Goal: Check status: Check status

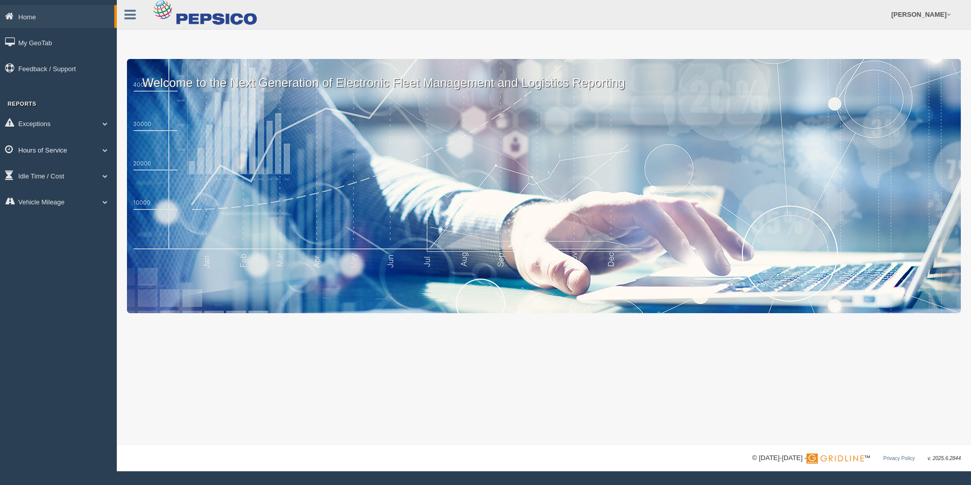
click at [106, 143] on link "Hours of Service" at bounding box center [58, 149] width 117 height 23
click at [86, 206] on link "HOS Violations" at bounding box center [66, 209] width 96 height 18
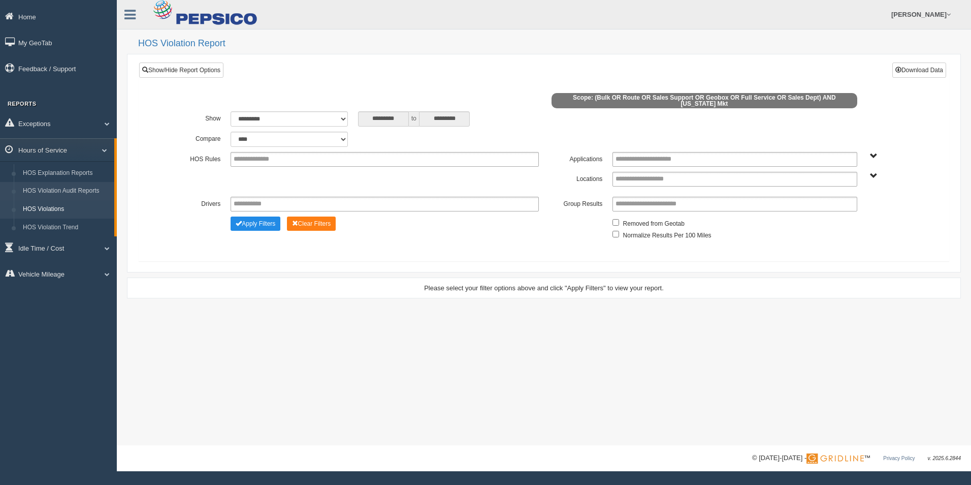
click at [95, 188] on link "HOS Violation Audit Reports" at bounding box center [66, 191] width 96 height 18
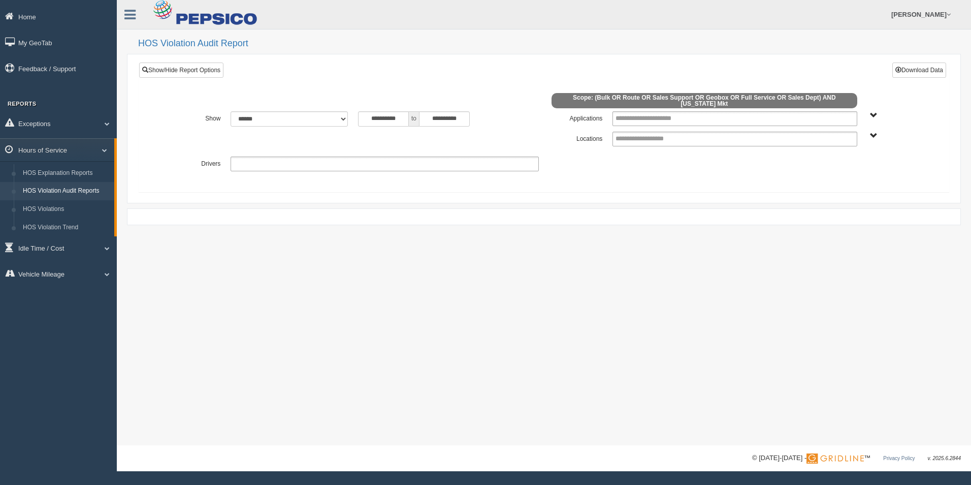
click at [385, 158] on ul at bounding box center [385, 163] width 308 height 15
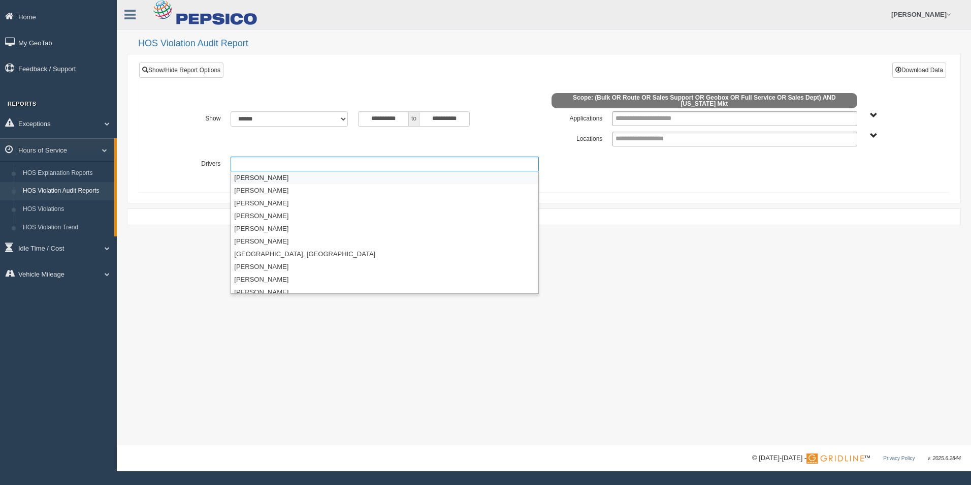
click at [502, 115] on div "**********" at bounding box center [448, 118] width 181 height 15
type input "**********"
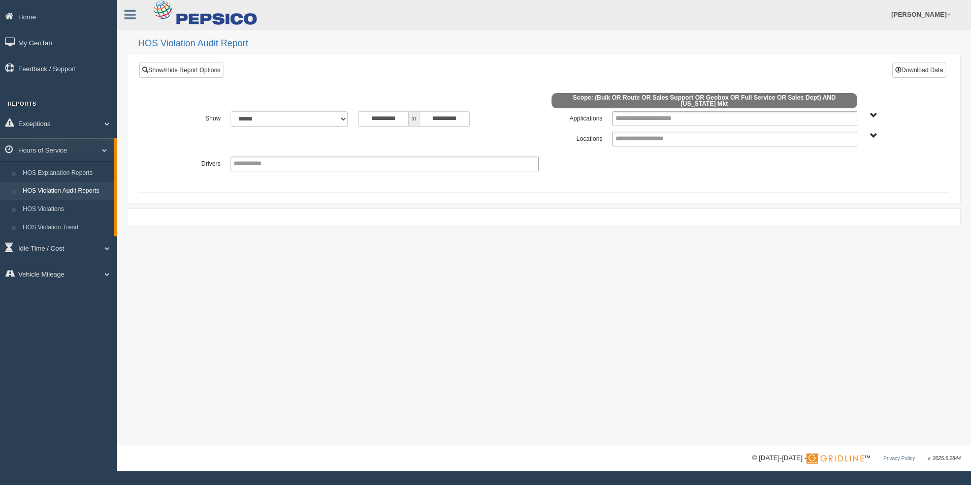
click at [873, 133] on span "[US_STATE] Mkt" at bounding box center [874, 136] width 8 height 8
click at [838, 172] on button "[US_STATE] Mkt" at bounding box center [844, 172] width 58 height 11
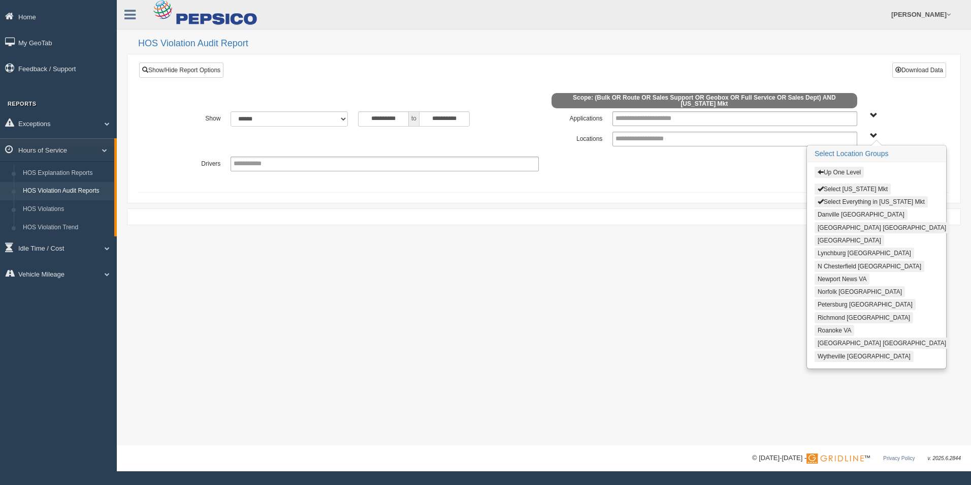
click at [828, 289] on button "Norfolk VA" at bounding box center [860, 291] width 90 height 11
click at [778, 184] on div "**********" at bounding box center [544, 127] width 811 height 130
click at [873, 134] on span "Up One Level Select Virginia Mkt Select Everything in Virginia Mkt Danville VA …" at bounding box center [874, 136] width 8 height 8
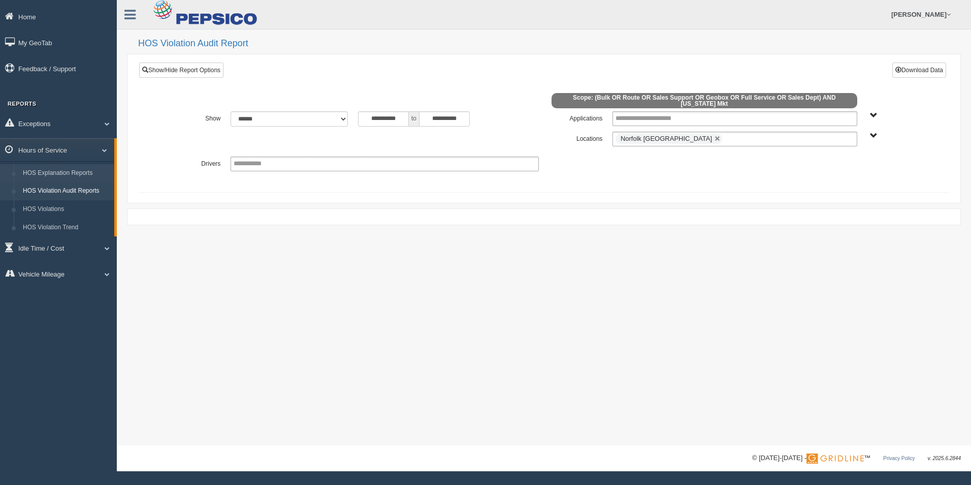
click at [59, 172] on link "HOS Explanation Reports" at bounding box center [66, 173] width 96 height 18
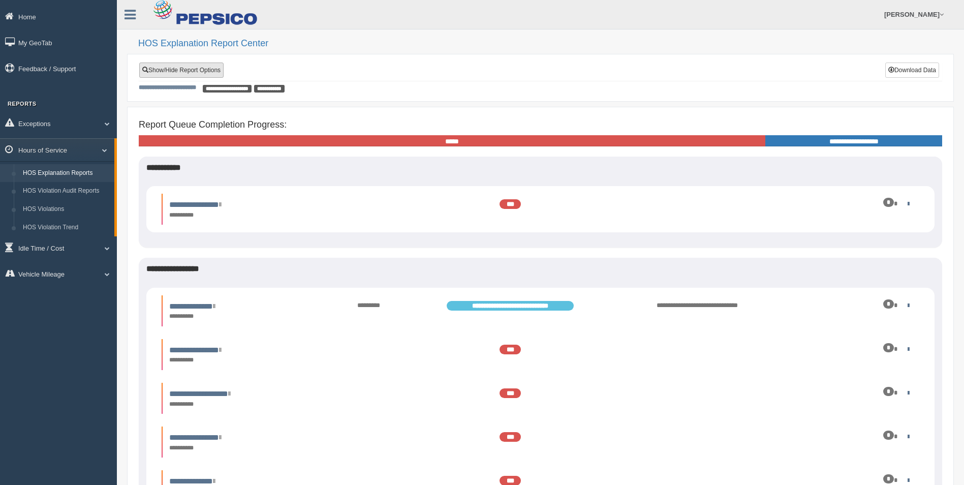
click at [217, 70] on link "Show/Hide Report Options" at bounding box center [181, 69] width 84 height 15
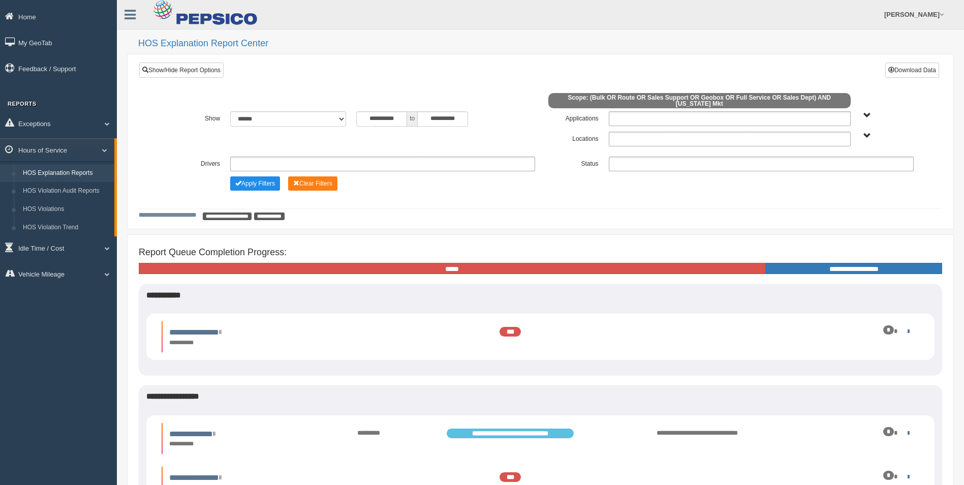
click at [866, 132] on span "[US_STATE] Mkt" at bounding box center [867, 136] width 8 height 8
click at [843, 171] on button "[US_STATE] Mkt" at bounding box center [844, 172] width 58 height 11
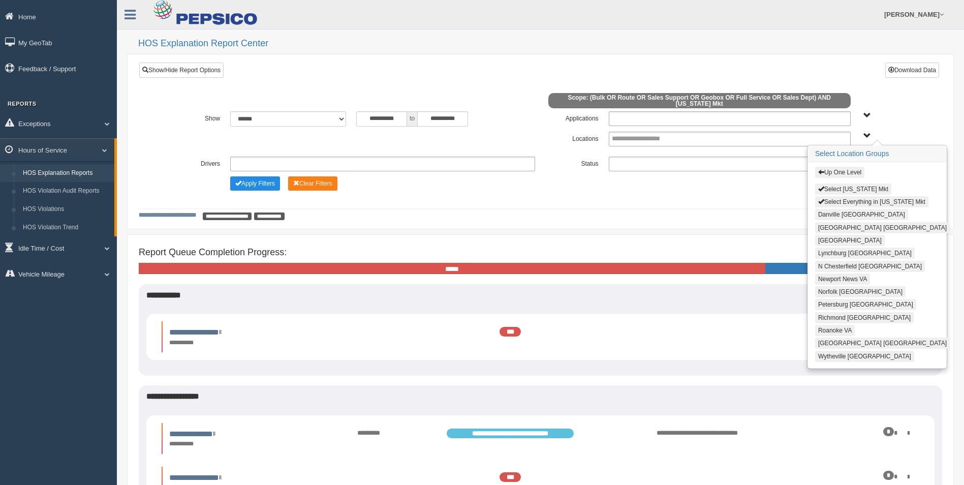
click at [834, 286] on button "Norfolk VA" at bounding box center [860, 291] width 90 height 11
click at [723, 201] on div "**********" at bounding box center [540, 135] width 803 height 146
click at [866, 132] on span "Up One Level Select Virginia Mkt Select Everything in Virginia Mkt Danville VA …" at bounding box center [867, 136] width 8 height 8
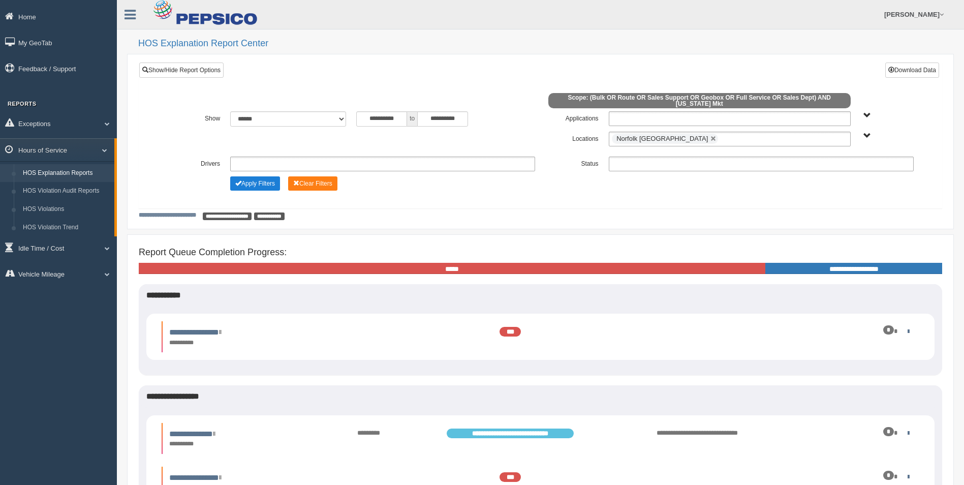
click at [252, 176] on button "Apply Filters" at bounding box center [255, 183] width 50 height 14
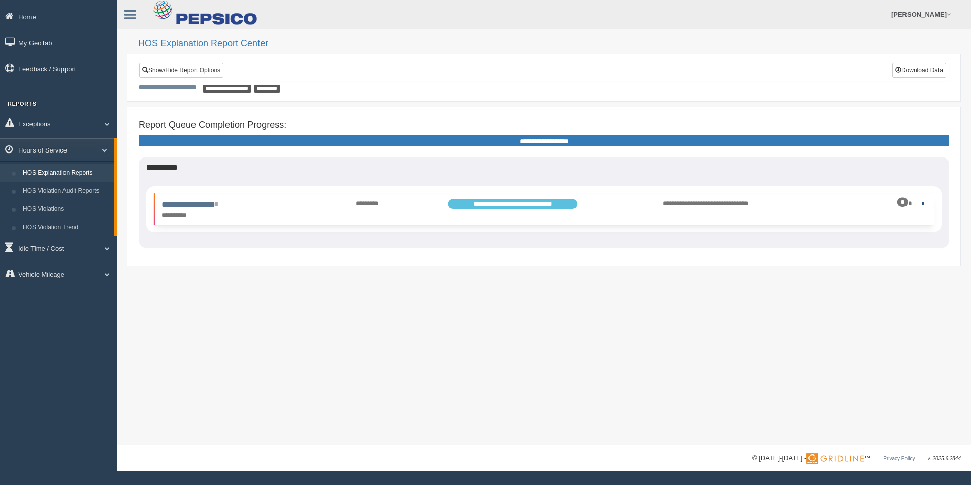
click at [920, 201] on link at bounding box center [920, 203] width 7 height 7
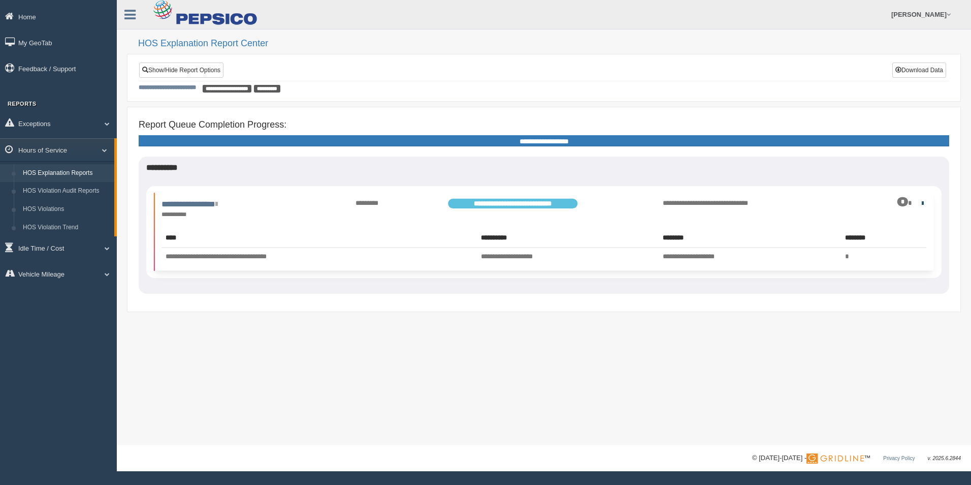
click at [921, 204] on link at bounding box center [920, 203] width 7 height 7
